Goal: Task Accomplishment & Management: Complete application form

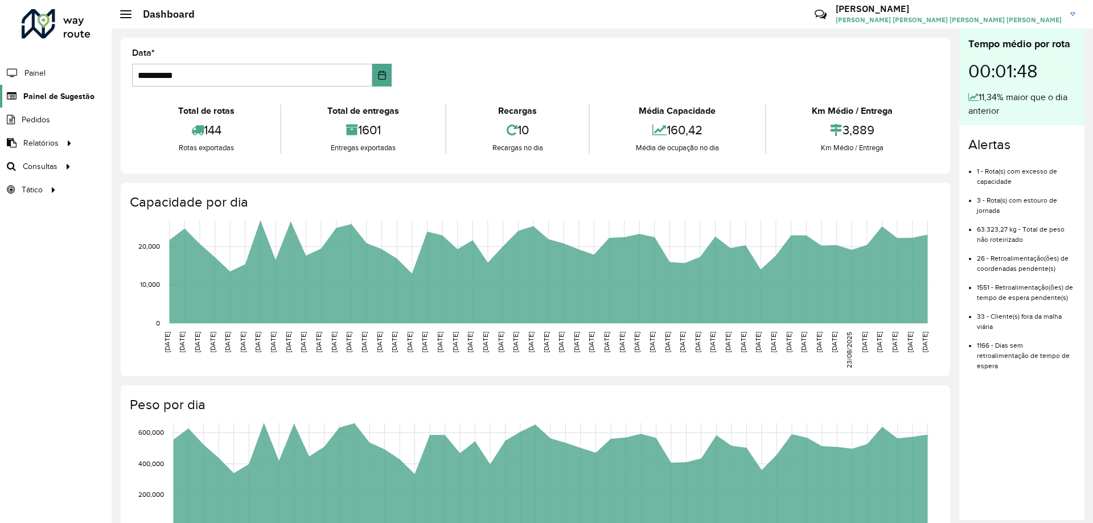
click at [55, 99] on span "Painel de Sugestão" at bounding box center [58, 96] width 71 height 12
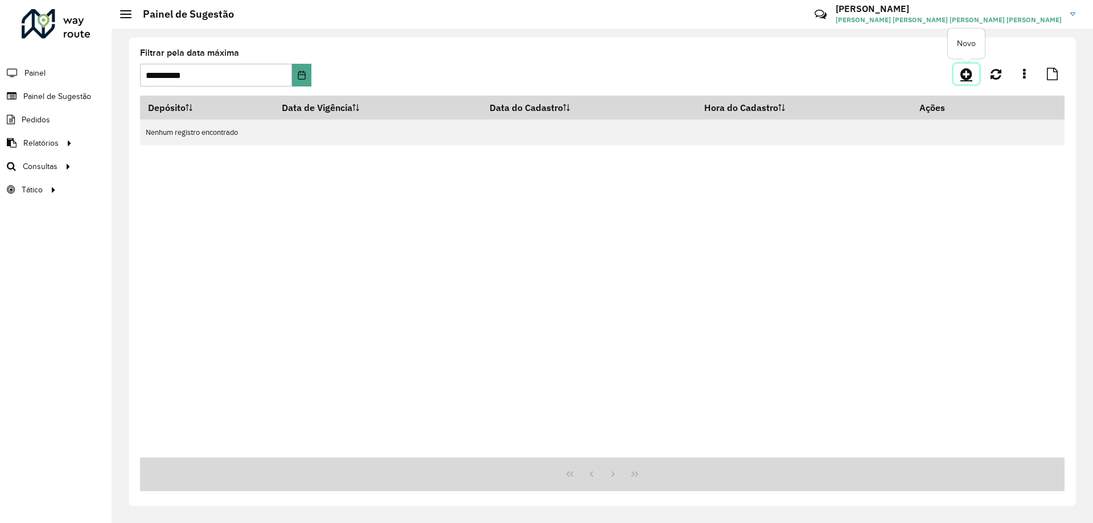
click at [971, 71] on icon at bounding box center [966, 74] width 12 height 14
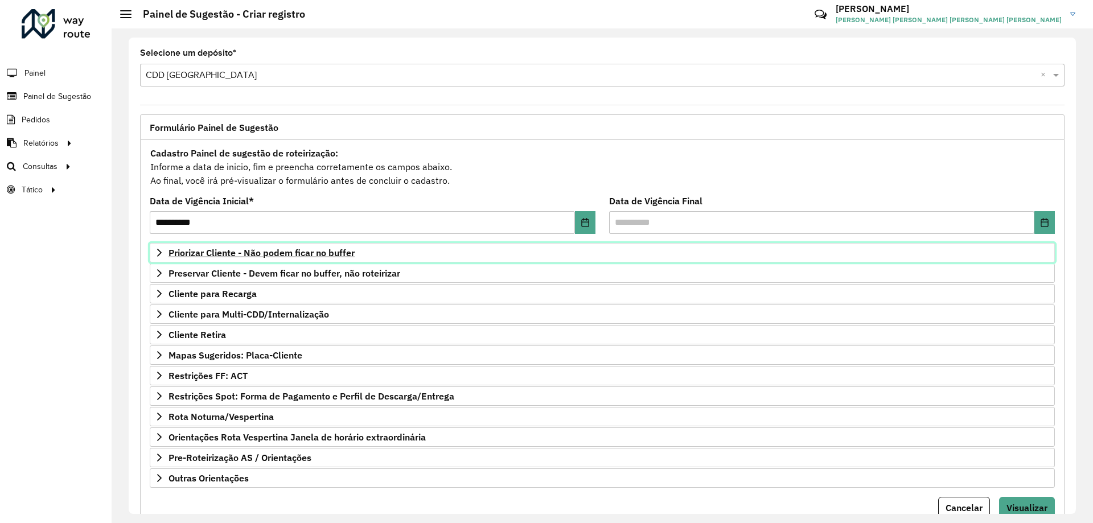
click at [307, 253] on span "Priorizar Cliente - Não podem ficar no buffer" at bounding box center [261, 252] width 186 height 9
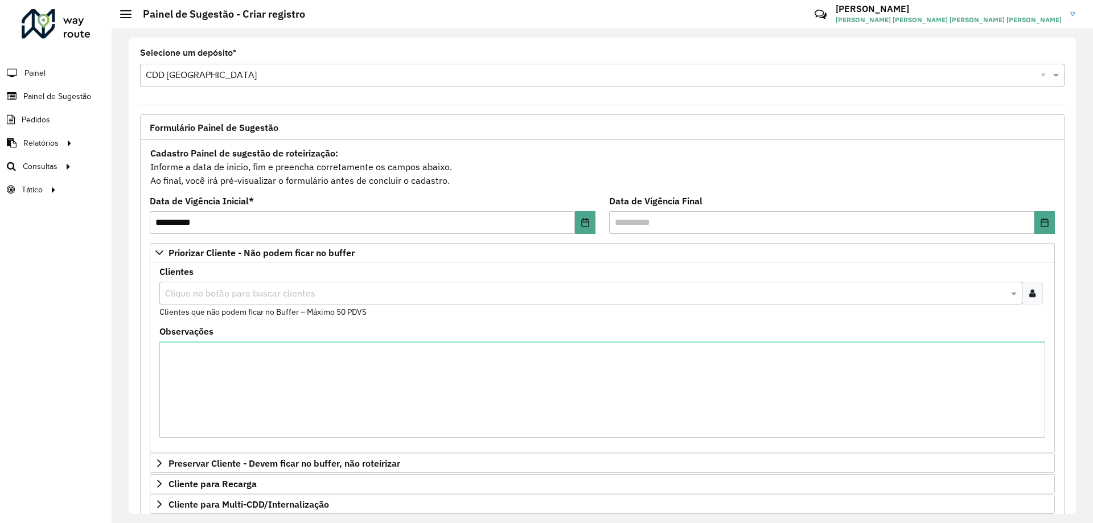
click at [1029, 295] on icon at bounding box center [1032, 293] width 6 height 9
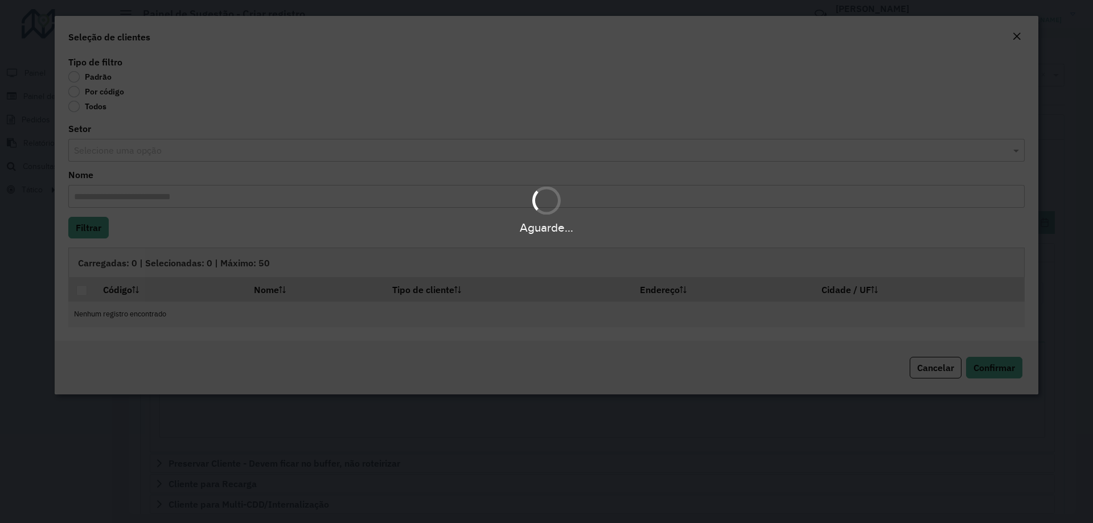
click at [76, 94] on div "Aguarde..." at bounding box center [546, 261] width 1093 height 523
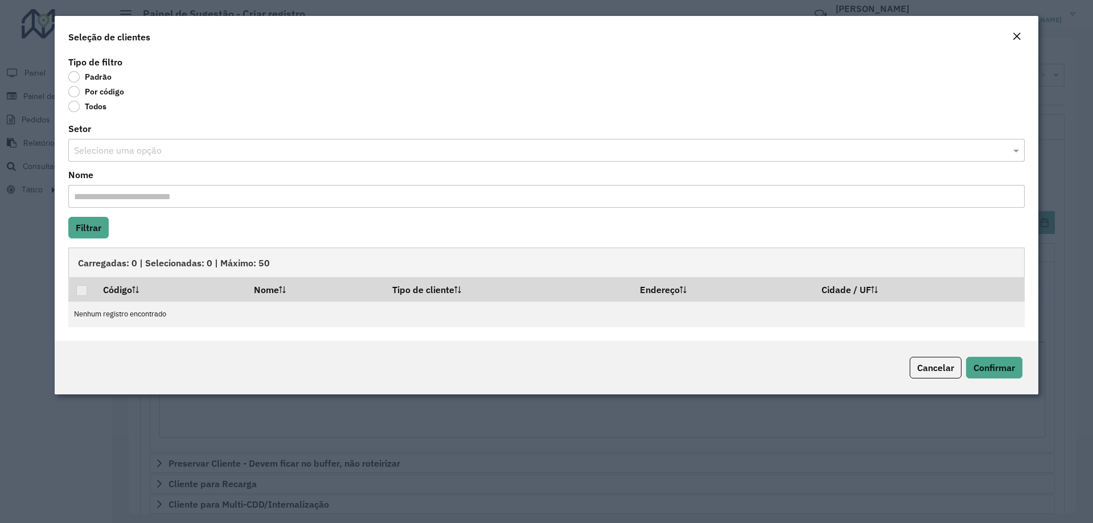
click at [72, 91] on label "Por código" at bounding box center [96, 91] width 56 height 11
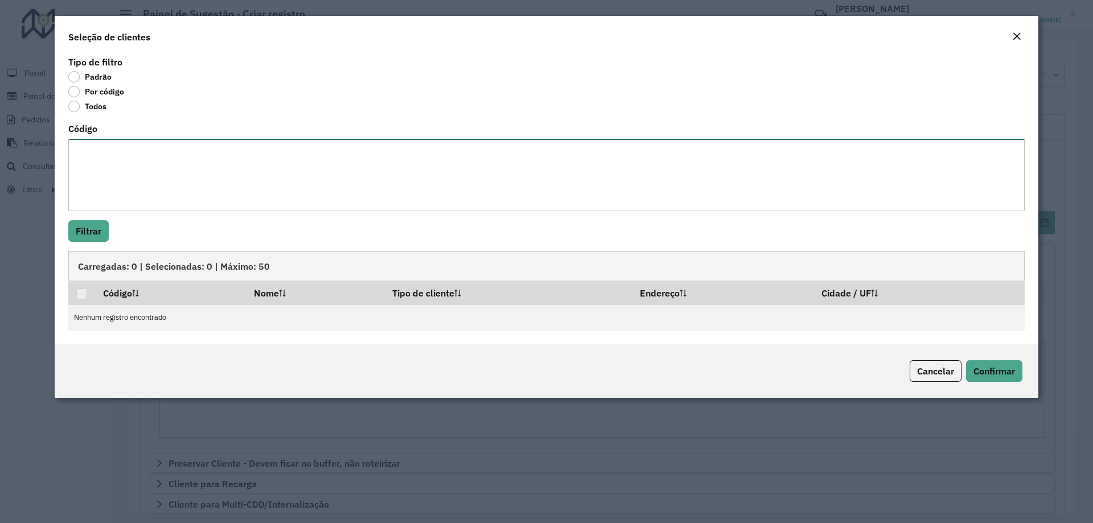
click at [115, 153] on textarea "Código" at bounding box center [546, 175] width 956 height 72
paste textarea "***** **** **** ***** ***** **** **** ***** ***** ***** ***** ***** ***** **** …"
type textarea "***** **** **** ***** ***** **** **** ***** ***** ***** ***** ***** ***** **** …"
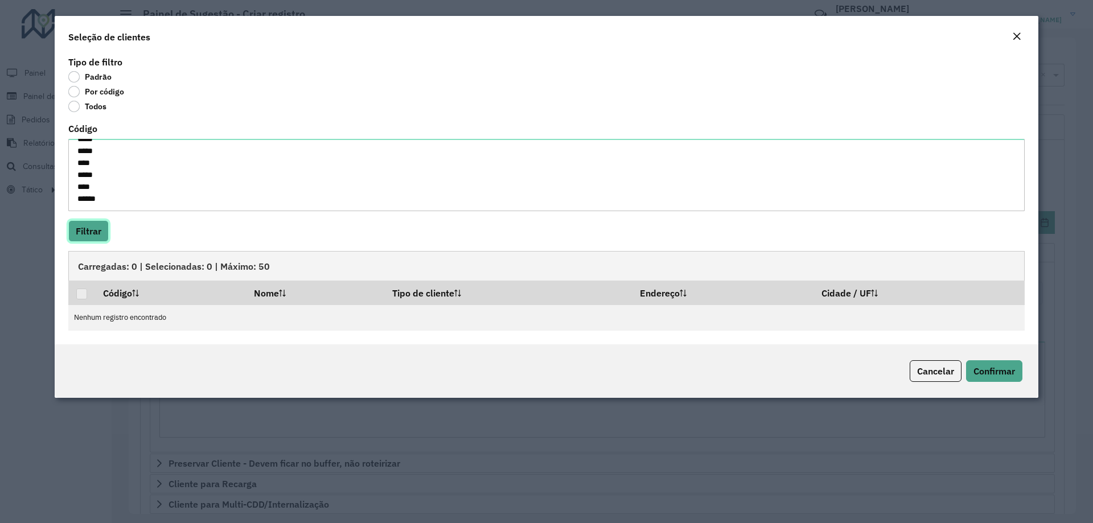
click at [76, 231] on button "Filtrar" at bounding box center [88, 231] width 40 height 22
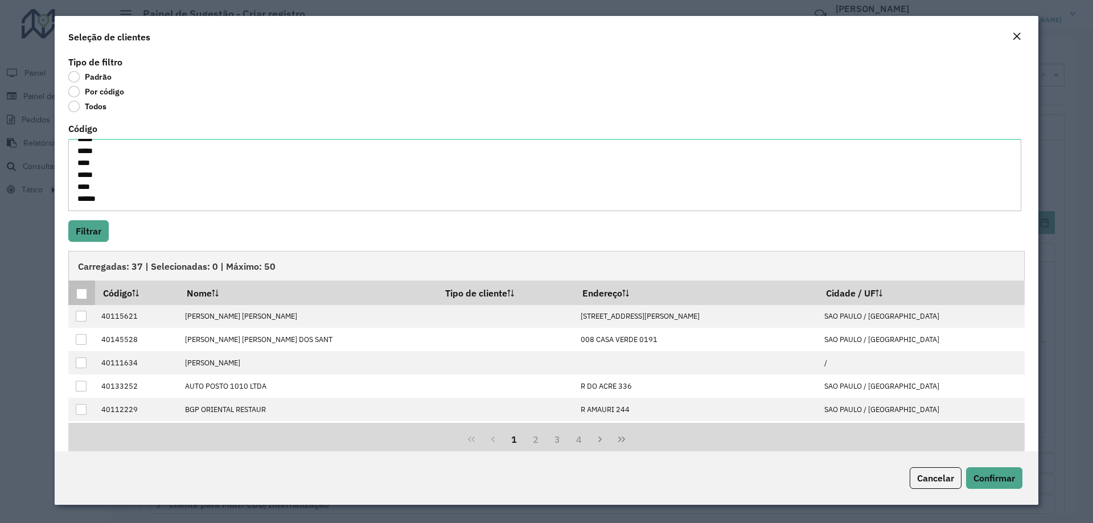
click at [77, 296] on div at bounding box center [81, 294] width 11 height 11
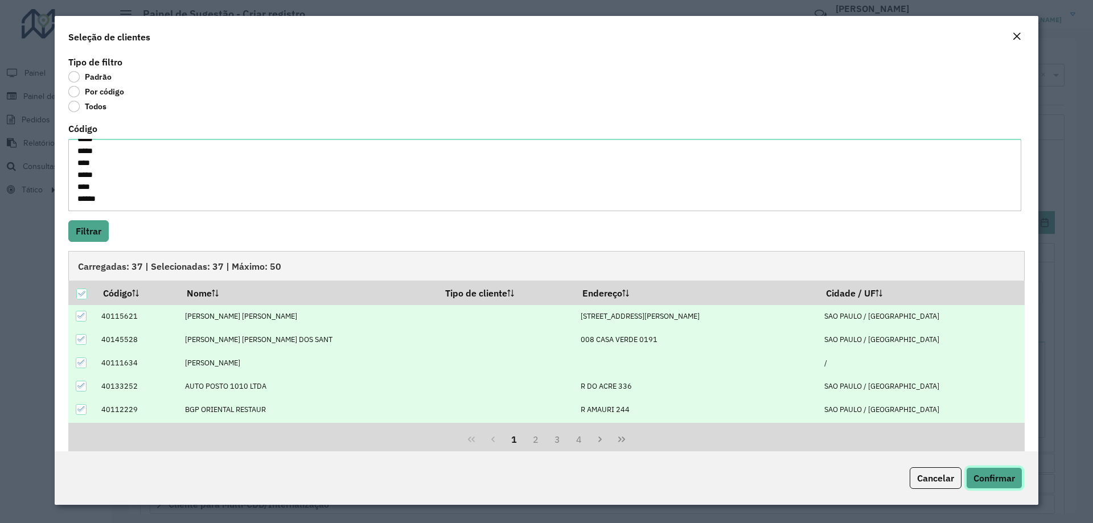
click at [1014, 479] on span "Confirmar" at bounding box center [994, 477] width 42 height 11
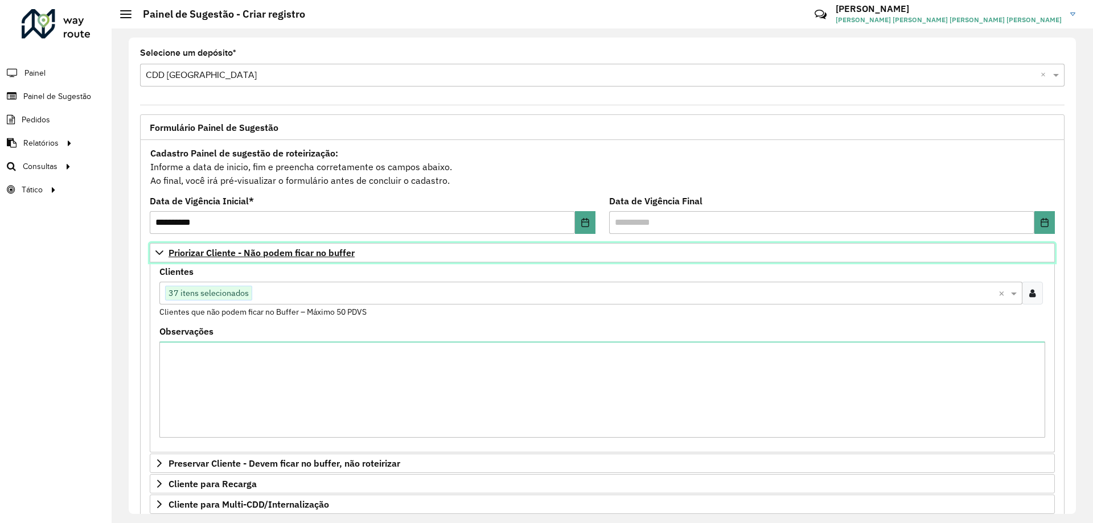
click at [161, 254] on icon at bounding box center [159, 252] width 9 height 9
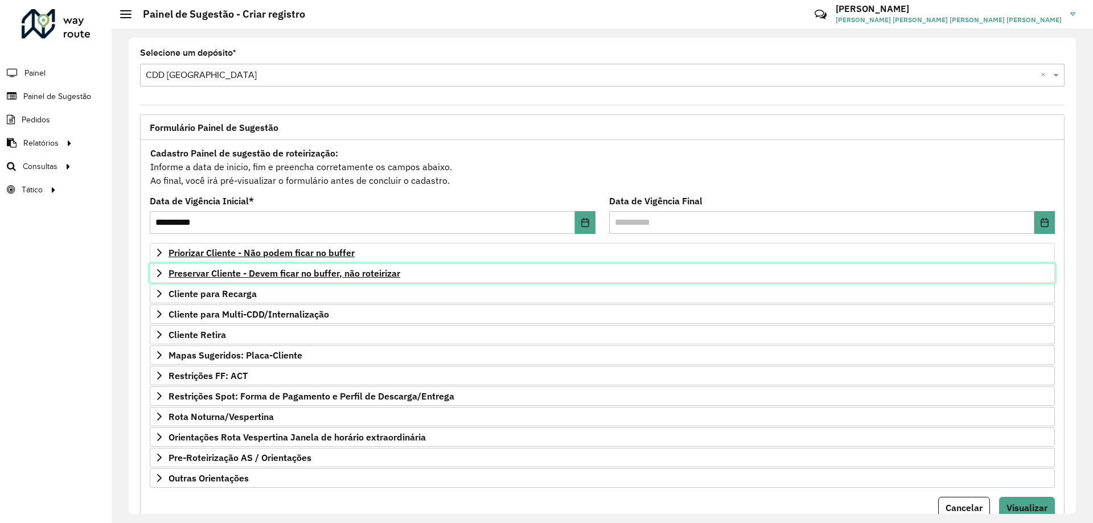
click at [311, 278] on span "Preservar Cliente - Devem ficar no buffer, não roteirizar" at bounding box center [284, 273] width 232 height 9
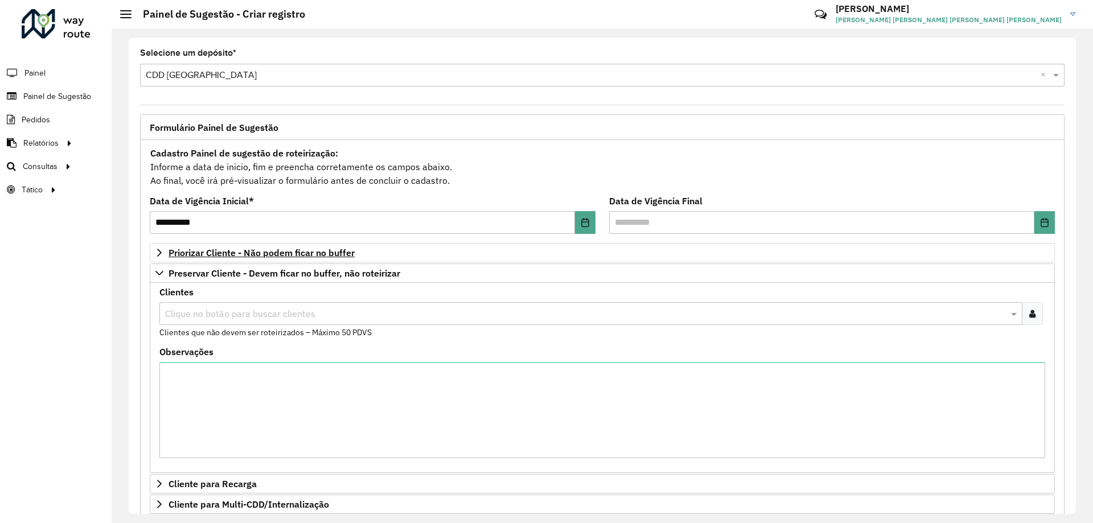
click at [183, 308] on input "text" at bounding box center [585, 314] width 846 height 14
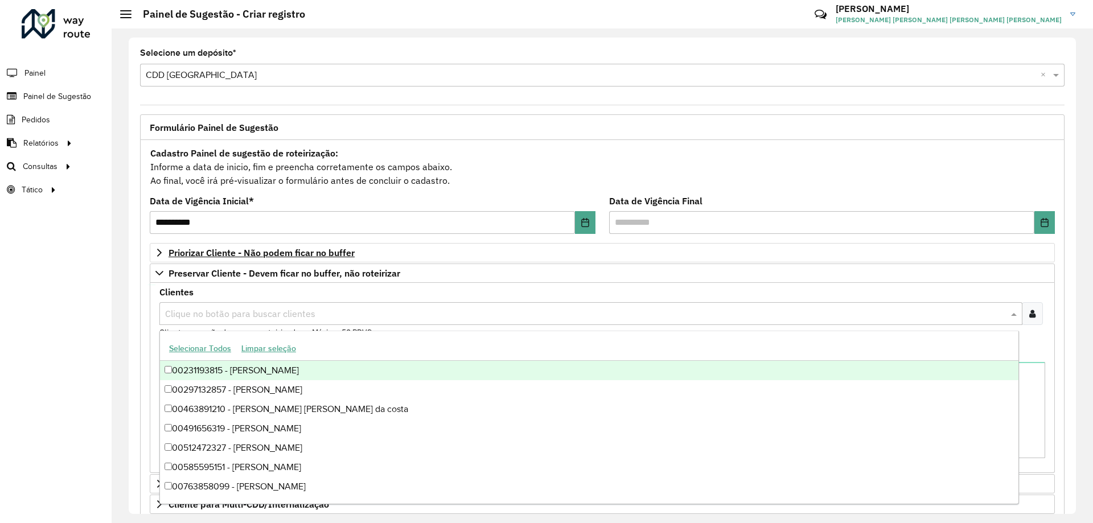
click at [1034, 314] on div at bounding box center [1032, 313] width 21 height 23
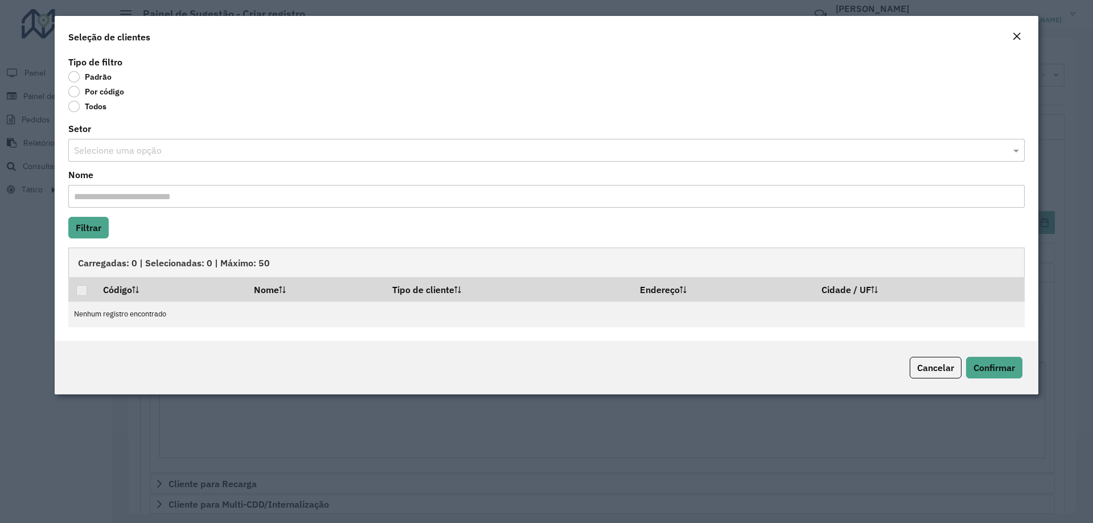
click at [77, 98] on div "Por código" at bounding box center [546, 94] width 956 height 14
click at [73, 92] on label "Por código" at bounding box center [96, 91] width 56 height 11
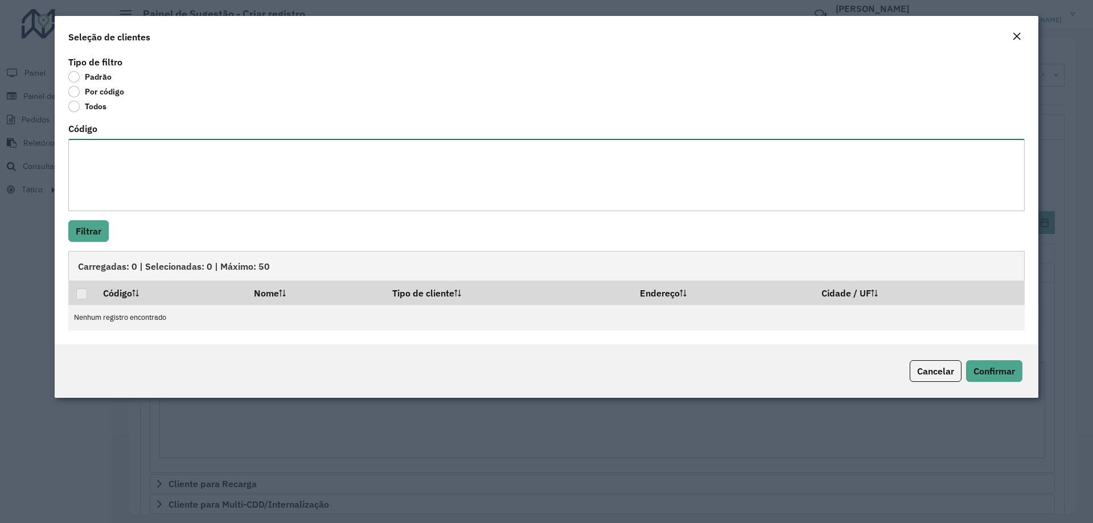
click at [145, 166] on textarea "Código" at bounding box center [546, 175] width 956 height 72
paste textarea "***** **** ***** ***** ***** **** ***** ***** **** **** ***** ***** **** ***** …"
type textarea "***** **** ***** ***** ***** **** ***** ***** **** **** ***** ***** **** ***** …"
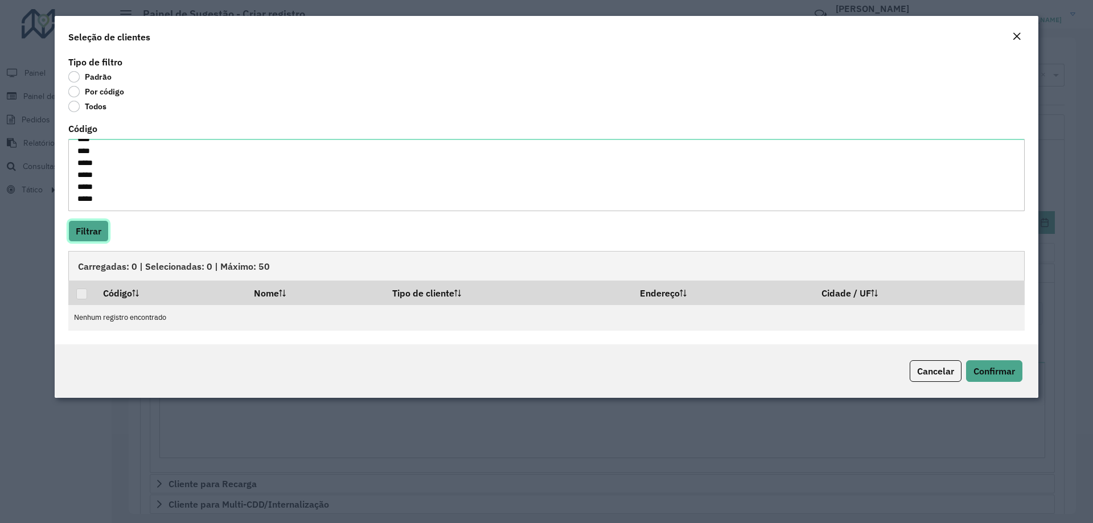
click at [88, 241] on button "Filtrar" at bounding box center [88, 231] width 40 height 22
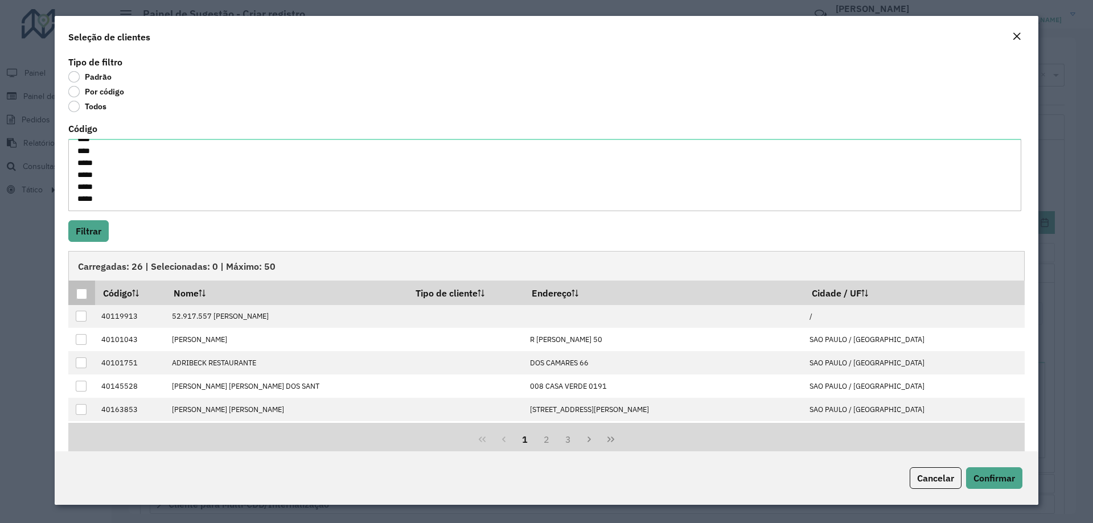
click at [88, 298] on th at bounding box center [81, 293] width 27 height 24
click at [80, 294] on div at bounding box center [81, 294] width 11 height 11
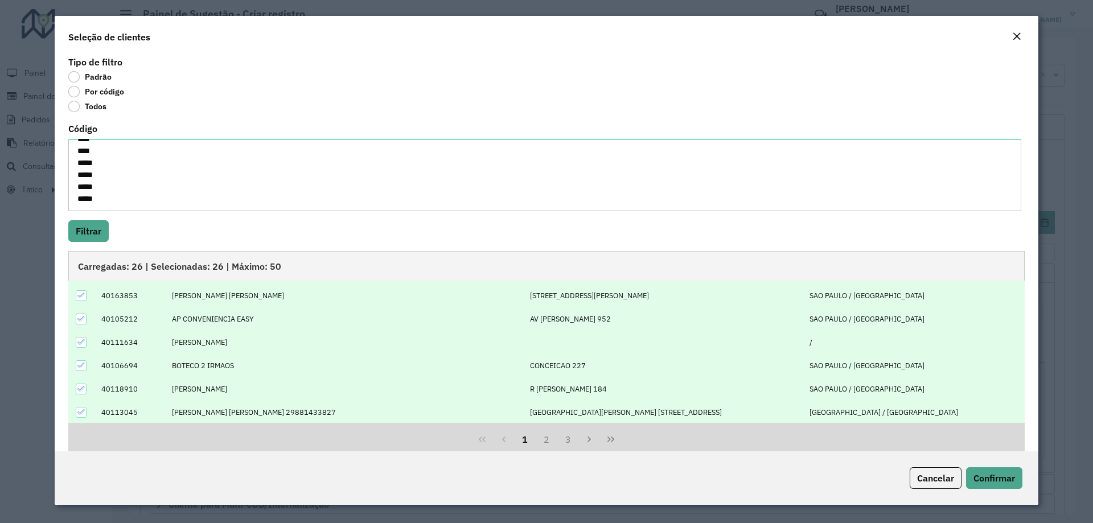
scroll to position [115, 0]
click at [990, 480] on span "Confirmar" at bounding box center [994, 477] width 42 height 11
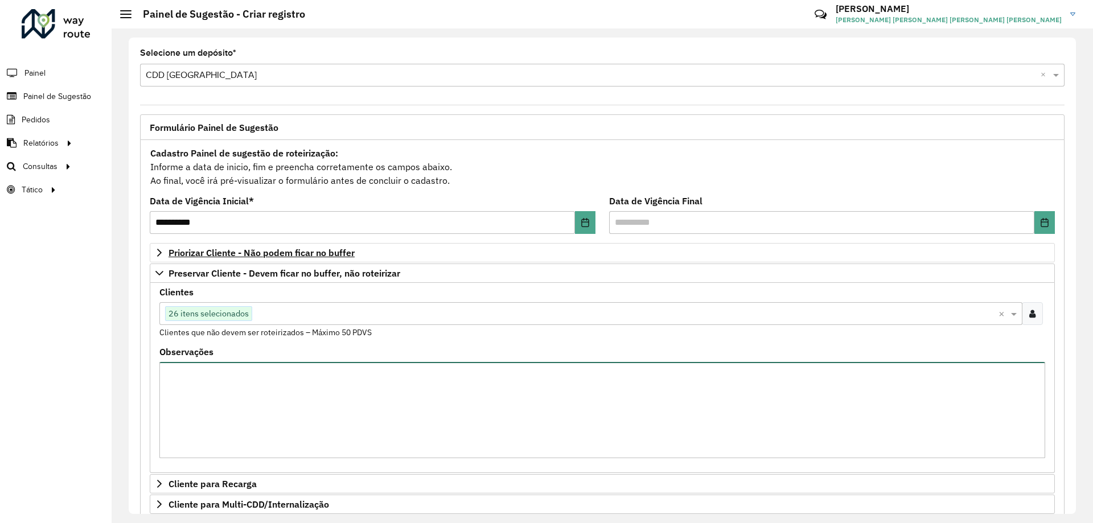
click at [217, 377] on textarea "Observações" at bounding box center [602, 410] width 886 height 96
type textarea "*"
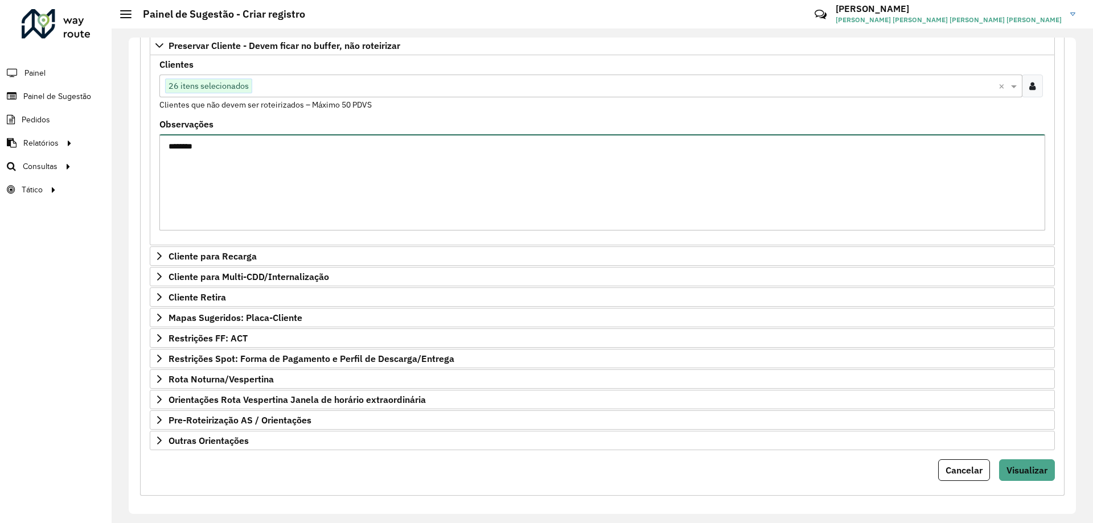
scroll to position [114, 0]
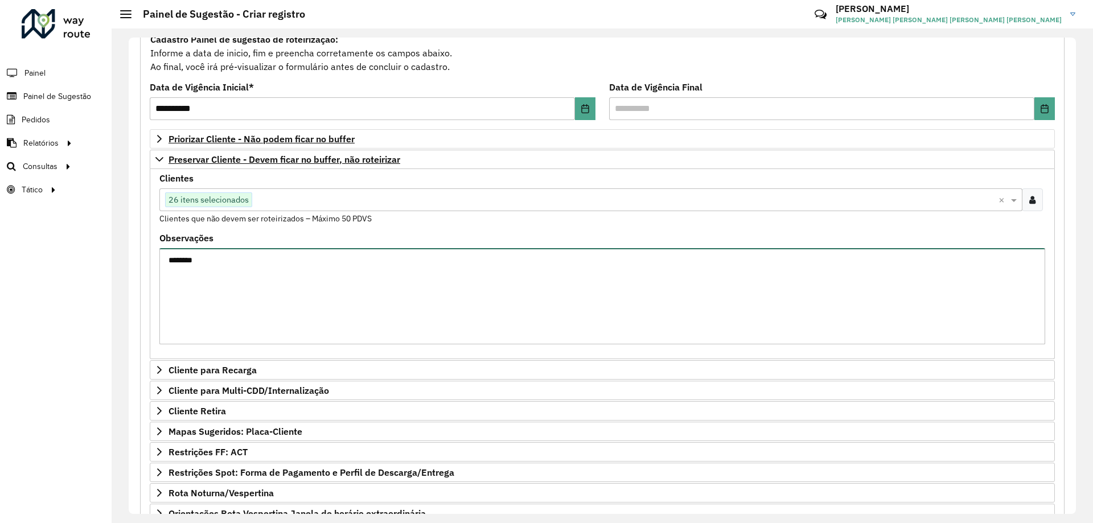
type textarea "********"
click at [155, 161] on icon at bounding box center [159, 159] width 9 height 9
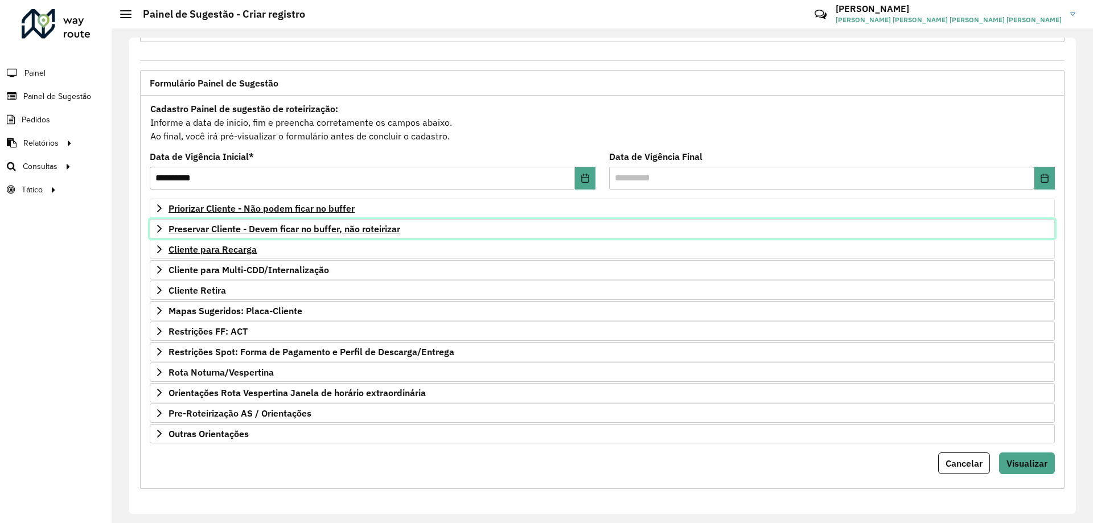
scroll to position [44, 0]
click at [250, 314] on span "Mapas Sugeridos: Placa-Cliente" at bounding box center [235, 310] width 134 height 9
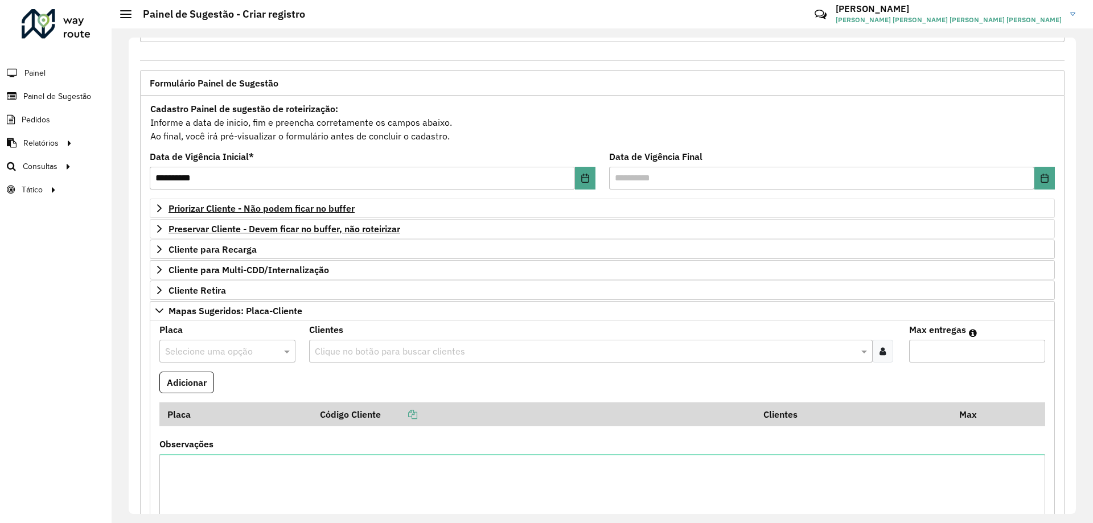
click at [217, 347] on input "text" at bounding box center [216, 352] width 102 height 14
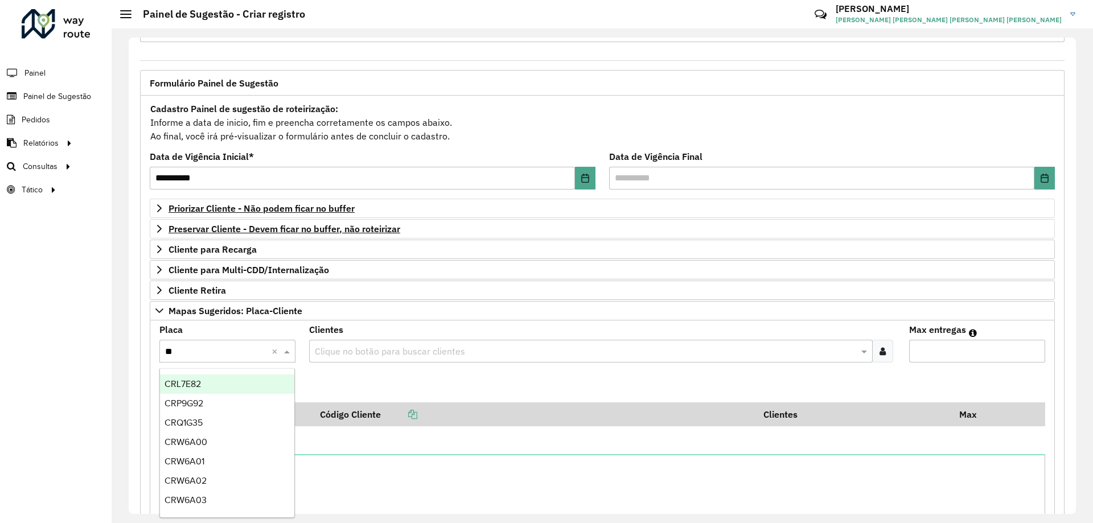
type input "***"
click at [224, 381] on div "CRP9G92" at bounding box center [227, 384] width 134 height 19
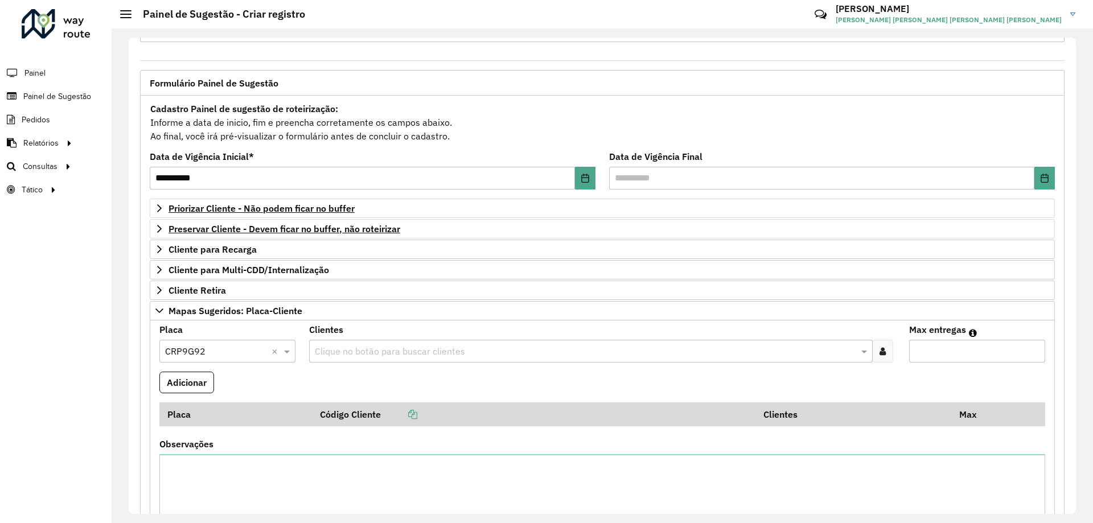
click at [372, 348] on input "text" at bounding box center [585, 352] width 546 height 14
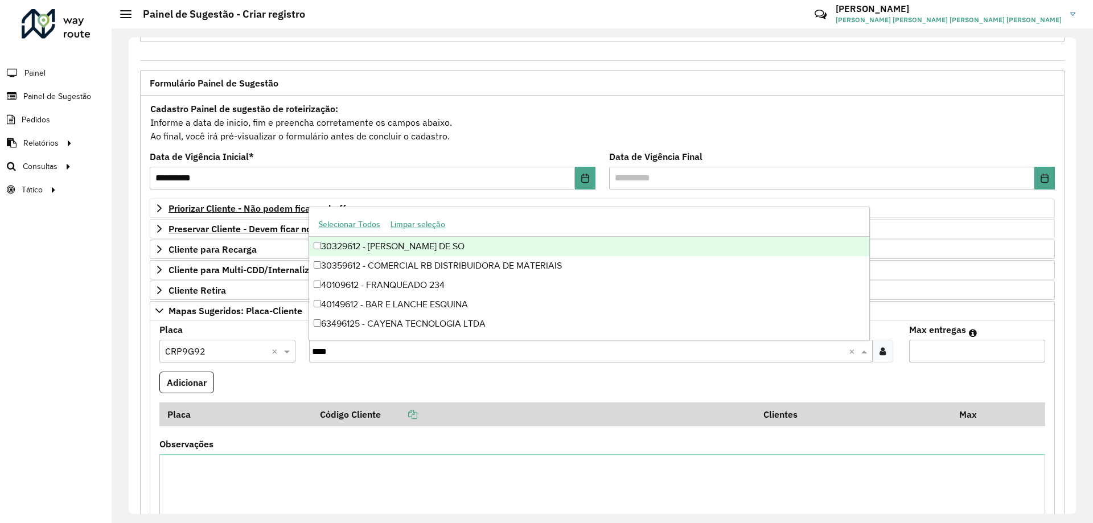
type input "*****"
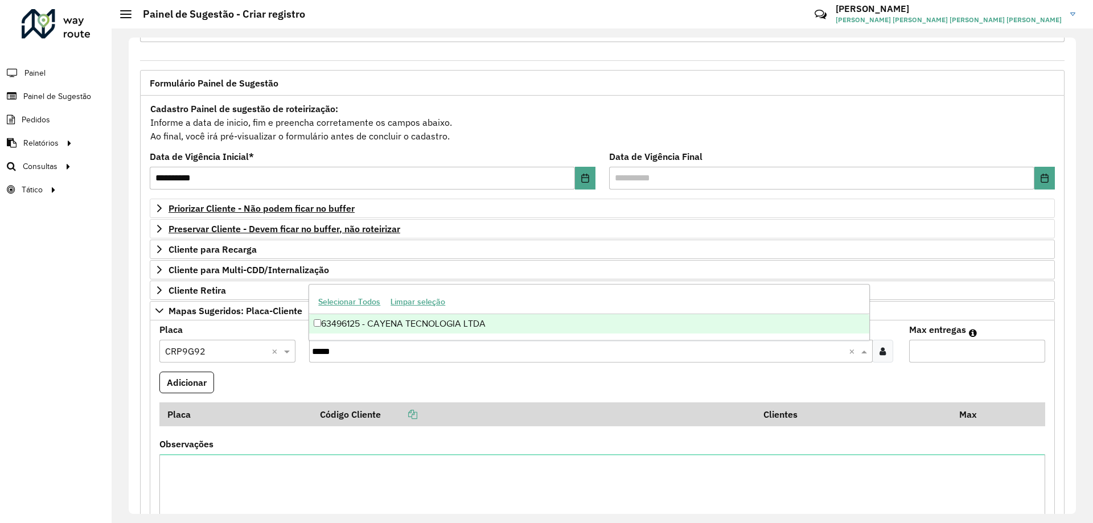
click at [365, 324] on div "63496125 - CAYENA TECNOLOGIA LTDA" at bounding box center [588, 323] width 559 height 19
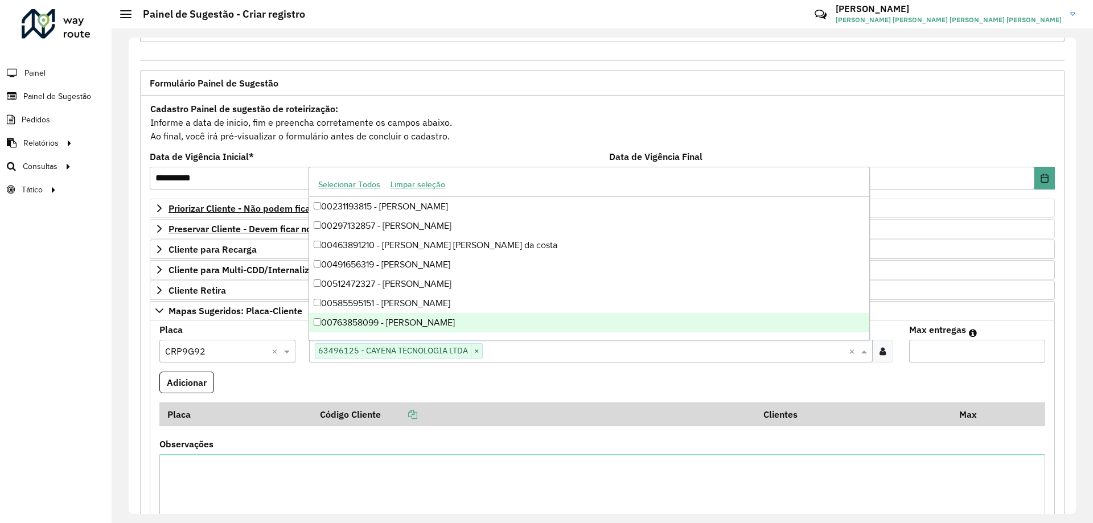
click at [957, 352] on input "Max entregas" at bounding box center [977, 351] width 136 height 23
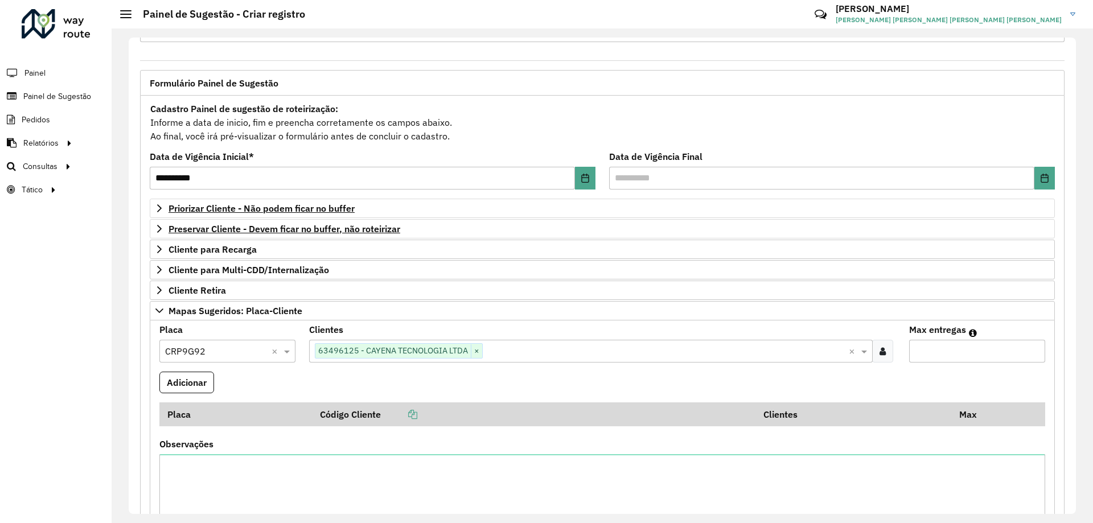
type input "*"
click at [1033, 348] on input "*" at bounding box center [977, 351] width 136 height 23
click at [203, 389] on button "Adicionar" at bounding box center [186, 383] width 55 height 22
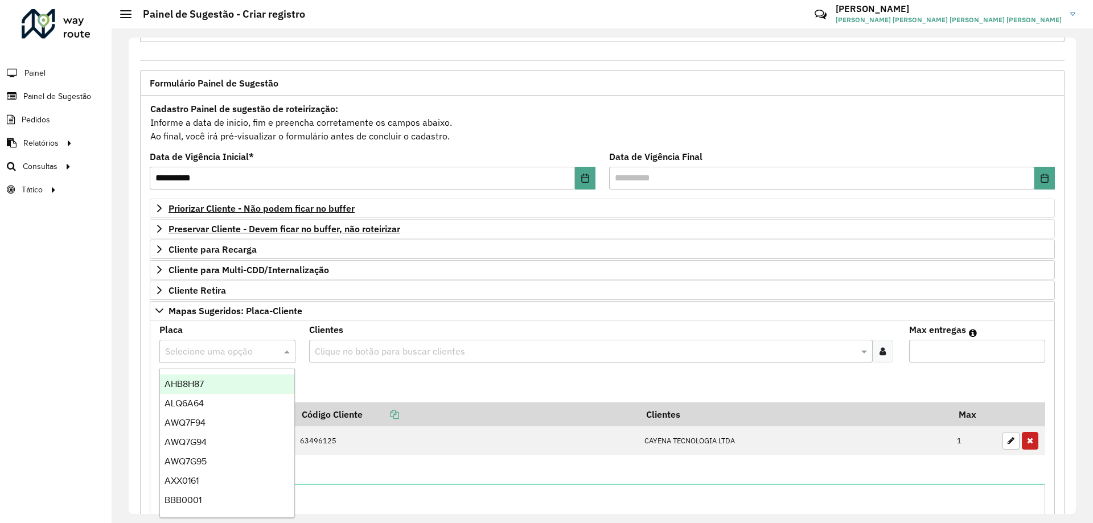
click at [240, 342] on div "Selecione uma opção" at bounding box center [227, 351] width 136 height 23
type input "*"
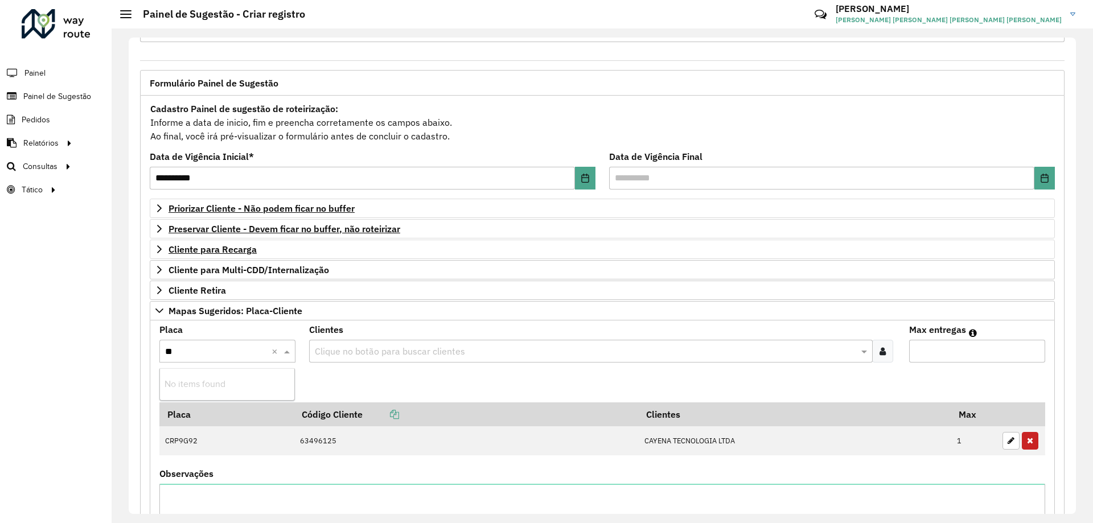
type input "*"
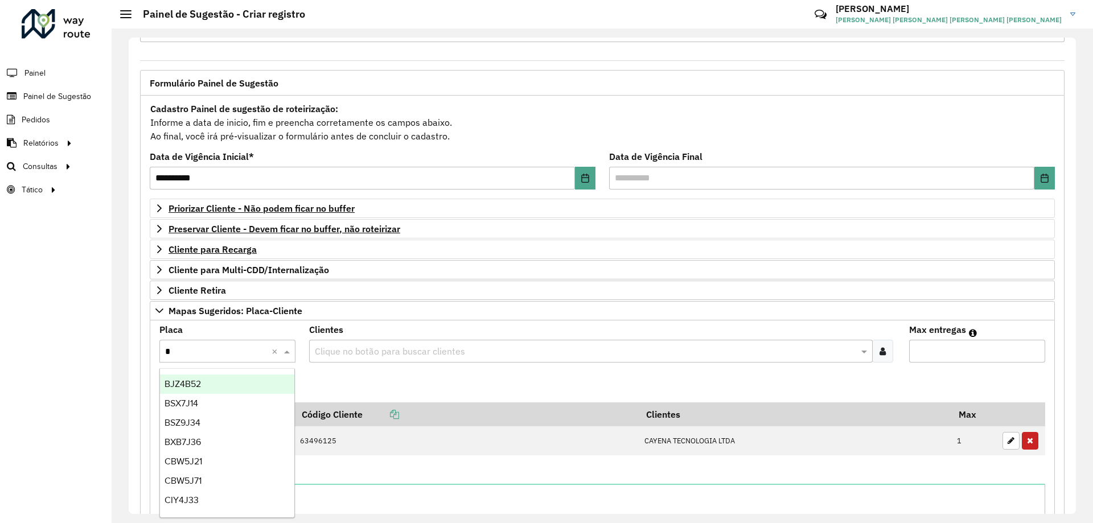
type input "**"
type input "***"
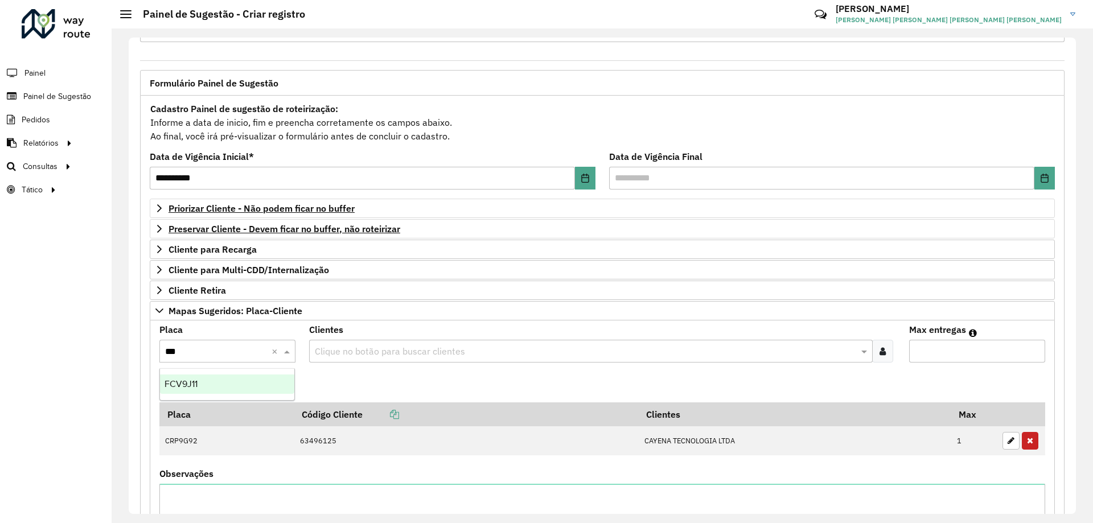
click at [205, 382] on div "FCV9J11" at bounding box center [227, 384] width 134 height 19
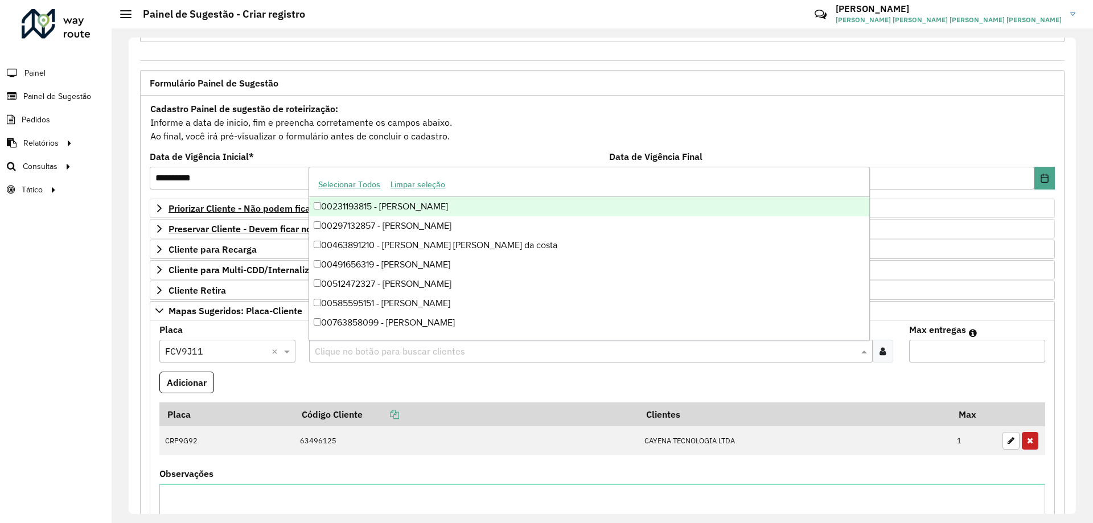
click at [352, 354] on input "text" at bounding box center [585, 352] width 546 height 14
type input "*****"
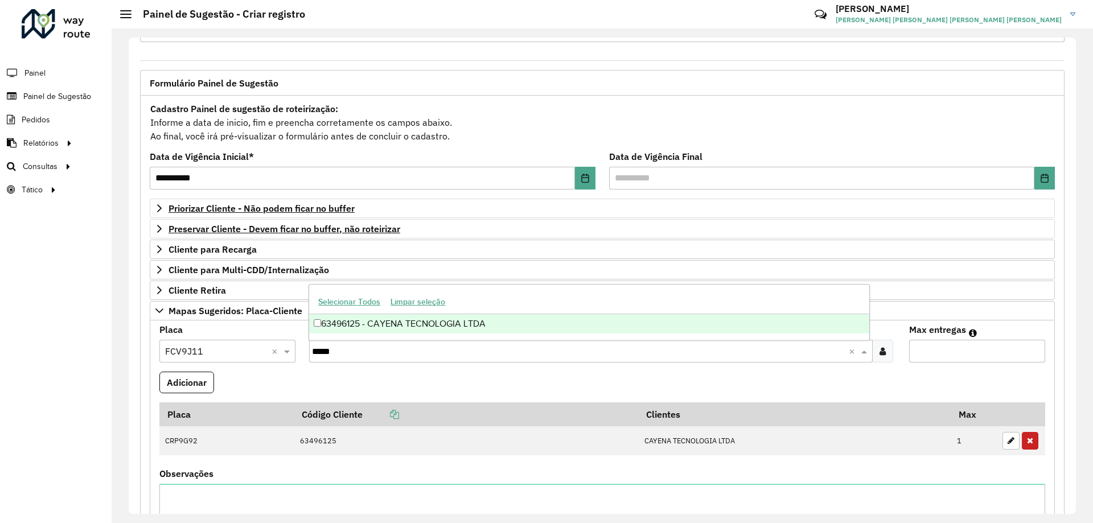
click at [382, 313] on div "Selecionar Todos Limpar seleção" at bounding box center [588, 302] width 559 height 24
click at [441, 321] on div "63496125 - CAYENA TECNOLOGIA LTDA" at bounding box center [588, 323] width 559 height 19
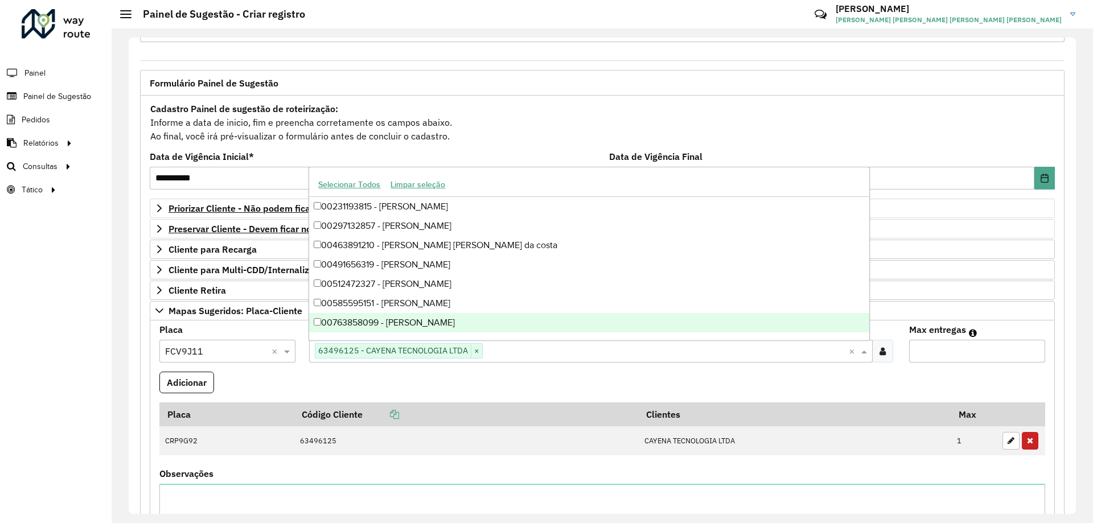
type input "*"
click at [1031, 349] on input "*" at bounding box center [977, 351] width 136 height 23
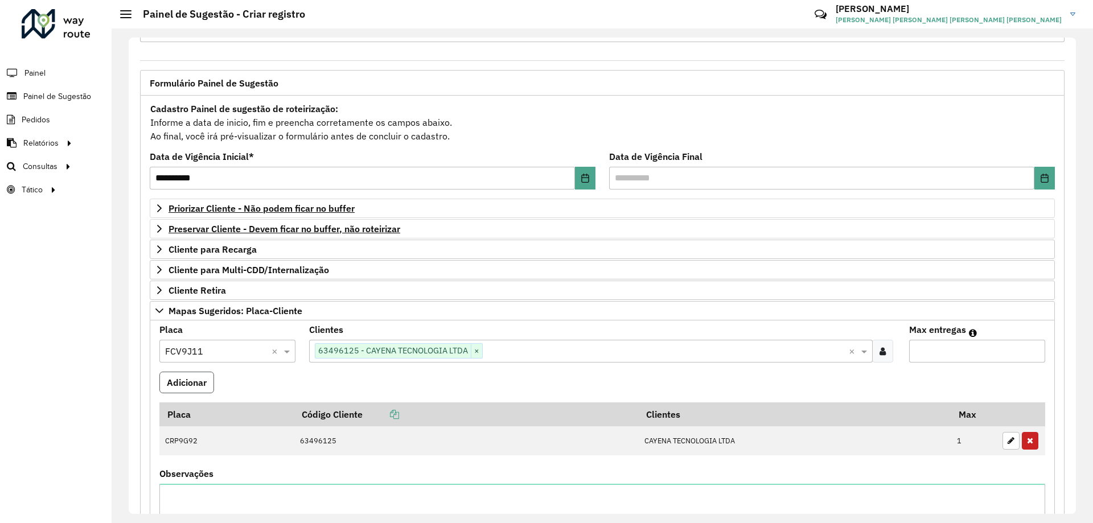
click at [188, 389] on button "Adicionar" at bounding box center [186, 383] width 55 height 22
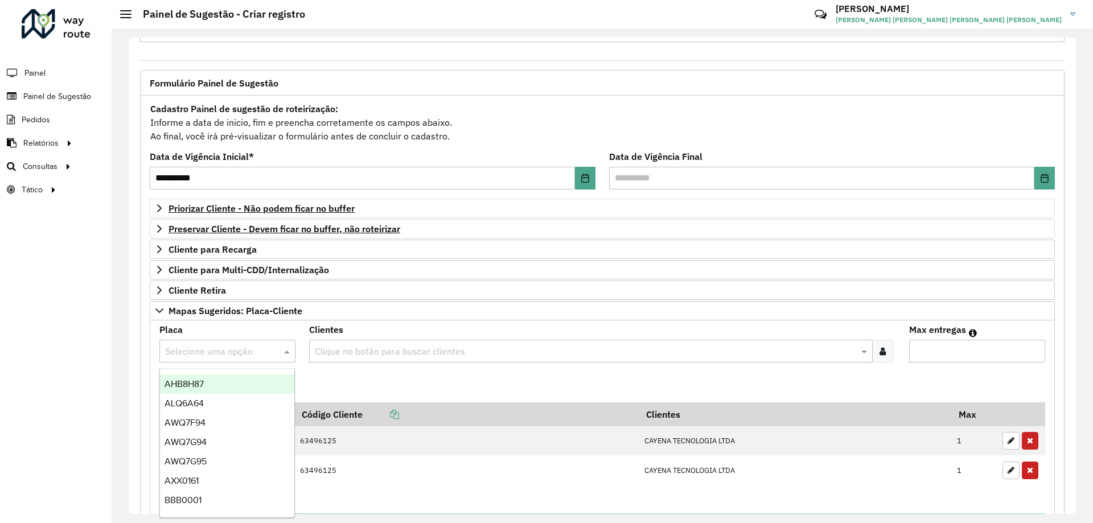
click at [230, 357] on input "text" at bounding box center [216, 352] width 102 height 14
type input "*"
click at [402, 382] on formly-field "Adicionar" at bounding box center [602, 387] width 899 height 31
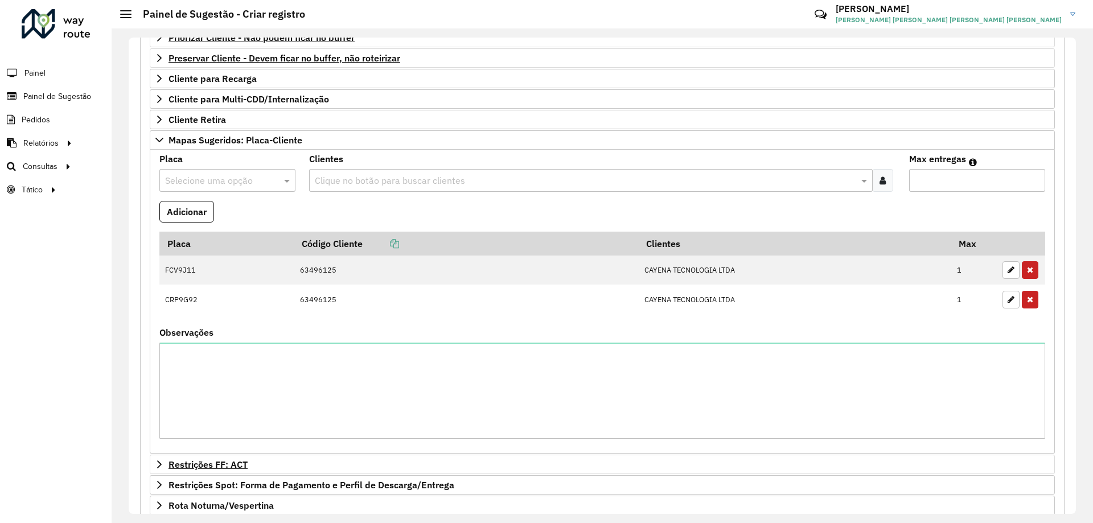
scroll to position [348, 0]
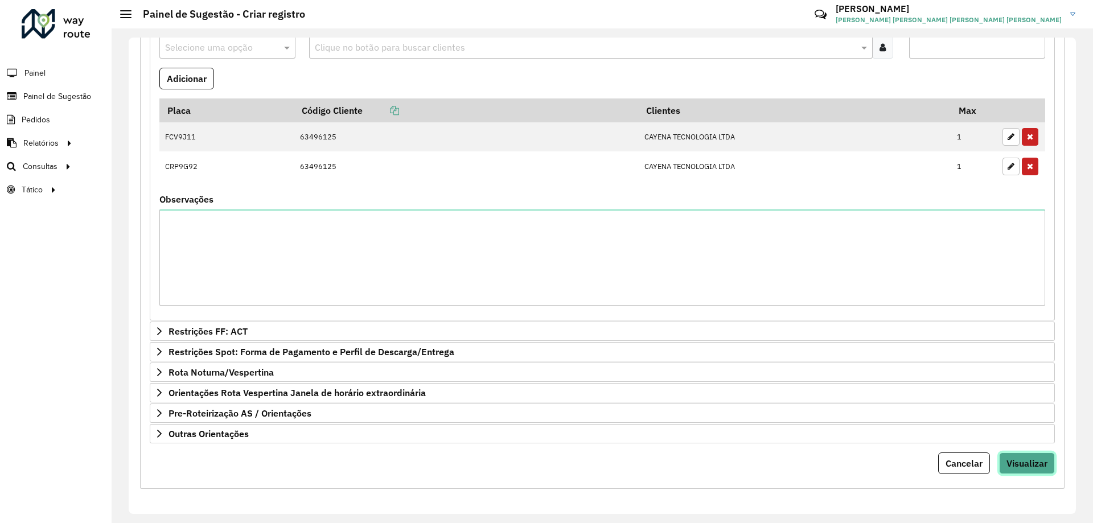
click at [1046, 459] on button "Visualizar" at bounding box center [1027, 463] width 56 height 22
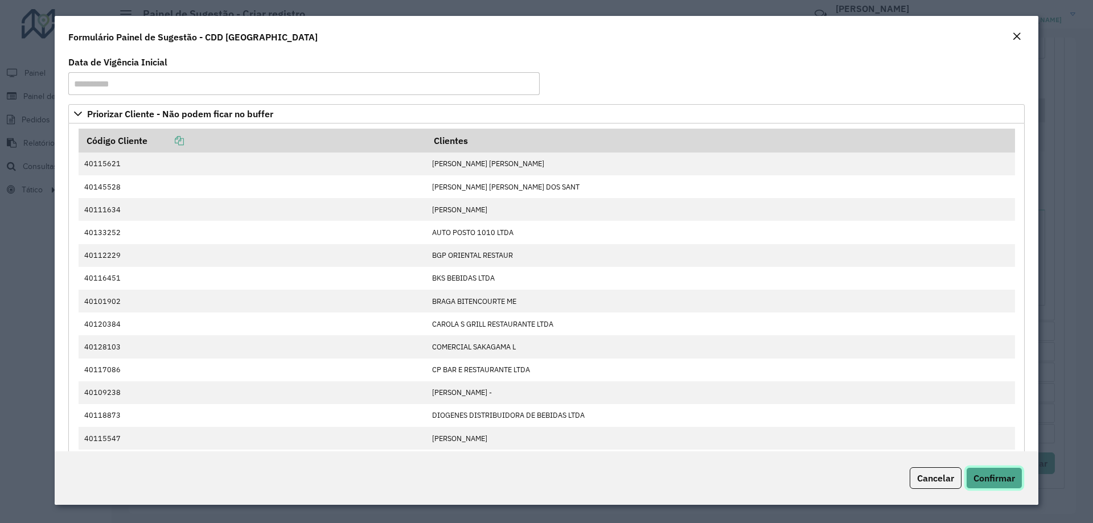
click at [993, 476] on span "Confirmar" at bounding box center [994, 477] width 42 height 11
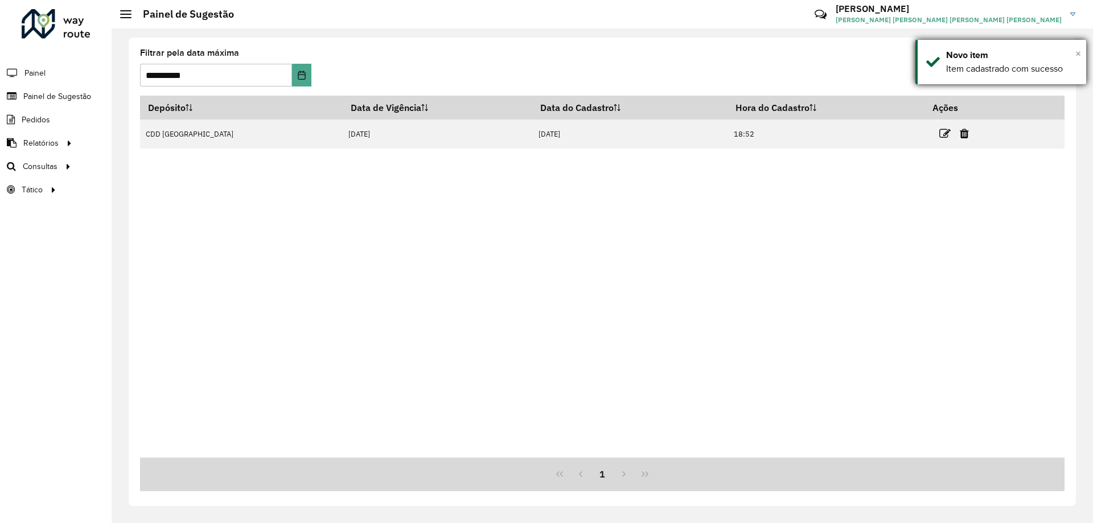
click at [1076, 53] on span "×" at bounding box center [1078, 53] width 6 height 13
